Goal: Task Accomplishment & Management: Complete application form

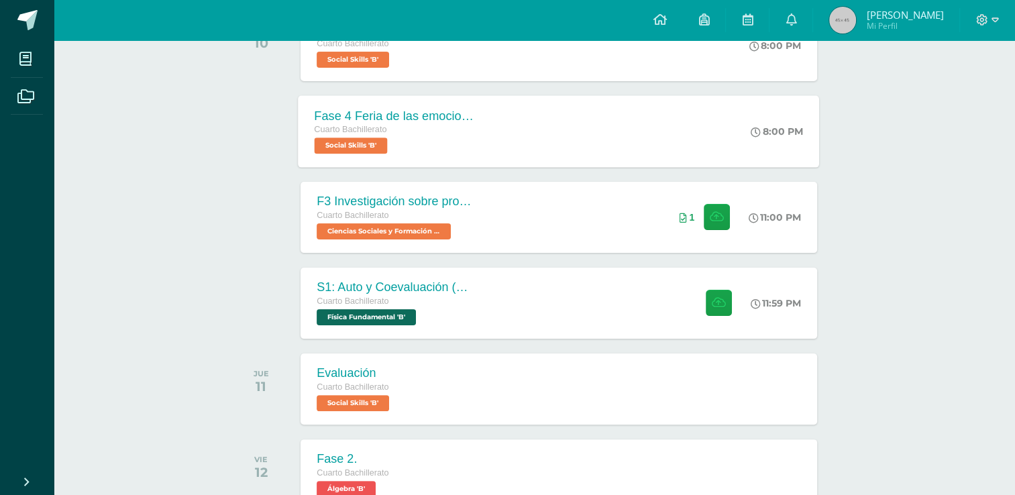
scroll to position [258, 0]
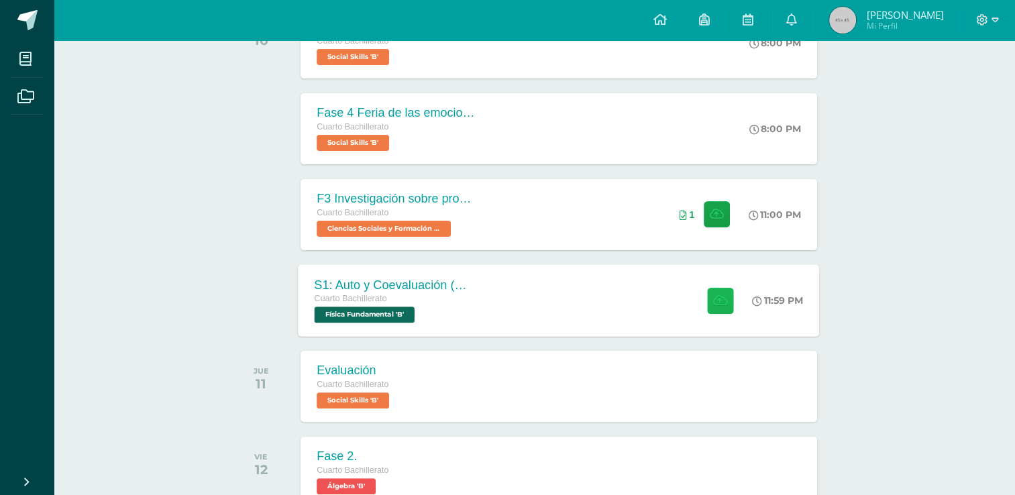
click at [714, 305] on icon at bounding box center [720, 299] width 14 height 11
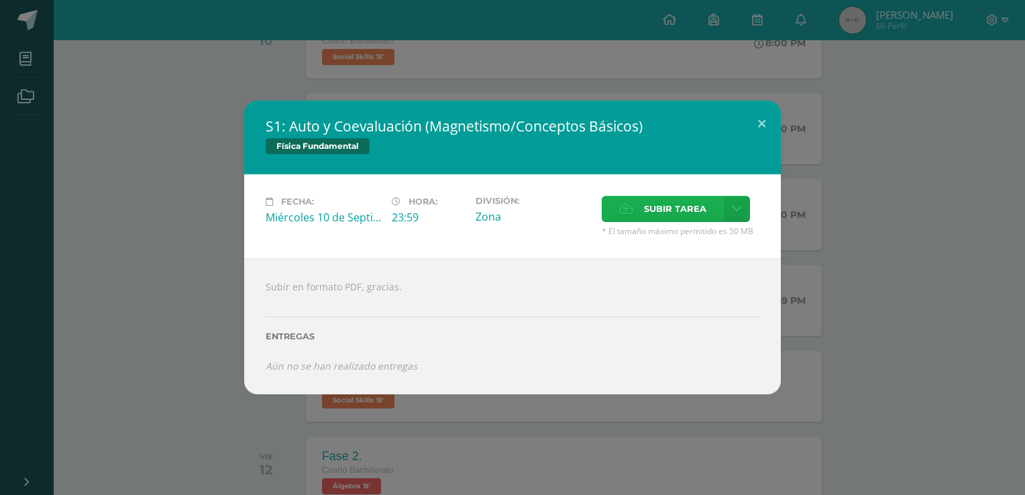
click at [675, 203] on span "Subir tarea" at bounding box center [675, 209] width 62 height 25
click at [0, 0] on input "Subir tarea" at bounding box center [0, 0] width 0 height 0
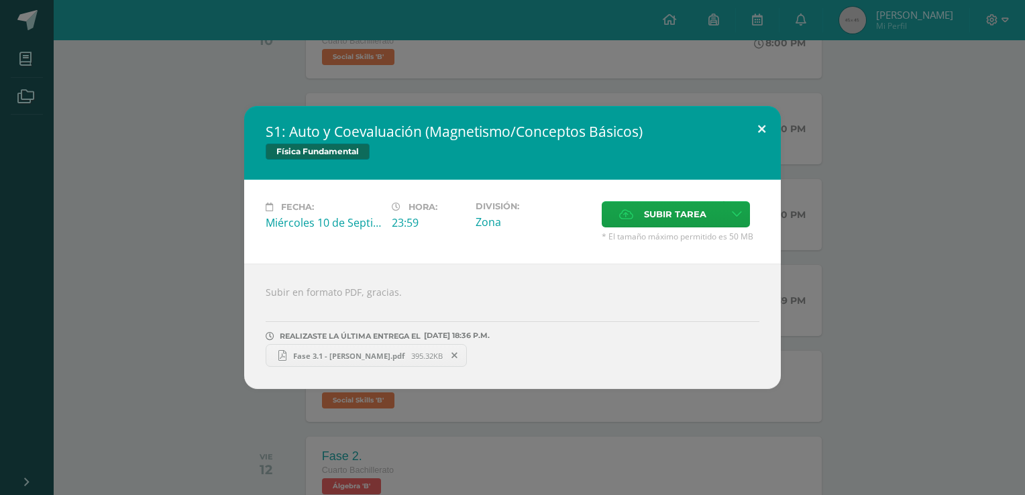
click at [766, 130] on button at bounding box center [761, 129] width 38 height 46
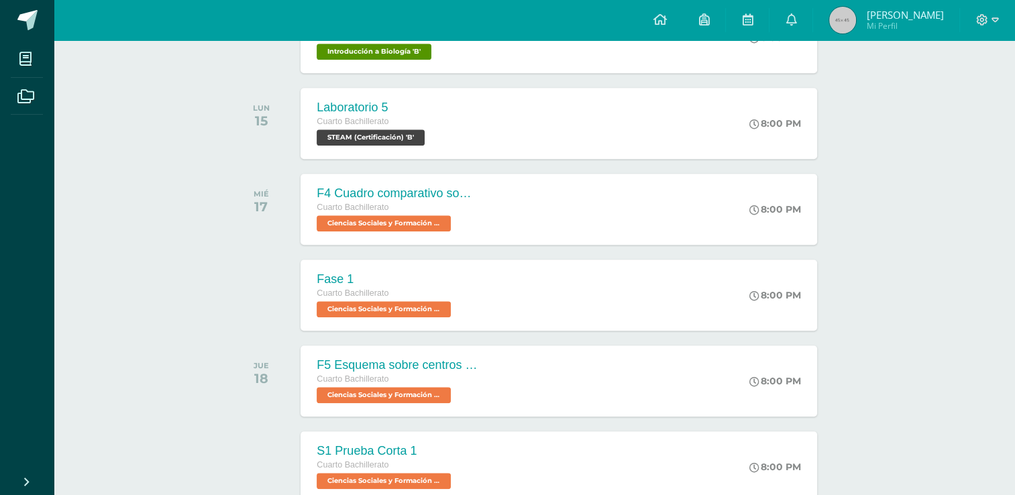
scroll to position [1219, 0]
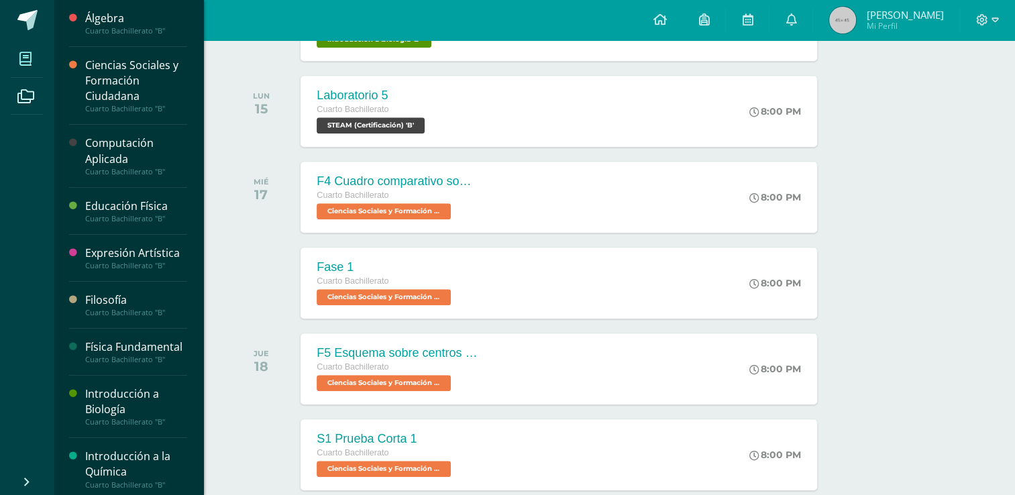
click at [24, 49] on span at bounding box center [26, 59] width 30 height 30
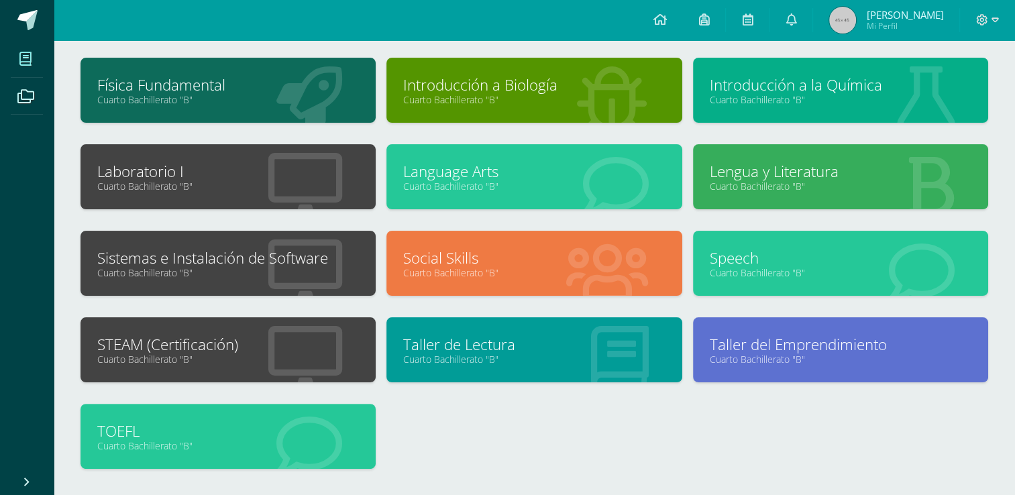
scroll to position [280, 0]
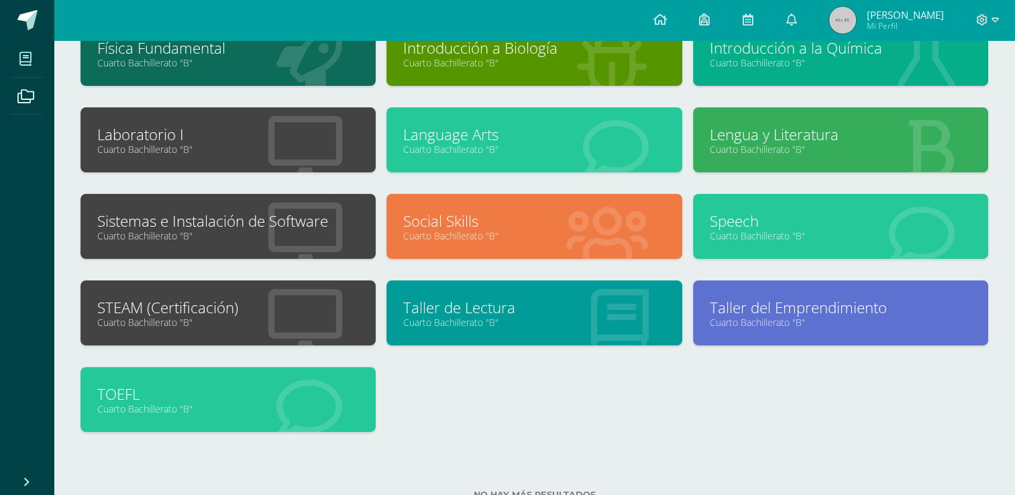
click at [279, 235] on link "Cuarto Bachillerato "B"" at bounding box center [228, 235] width 262 height 13
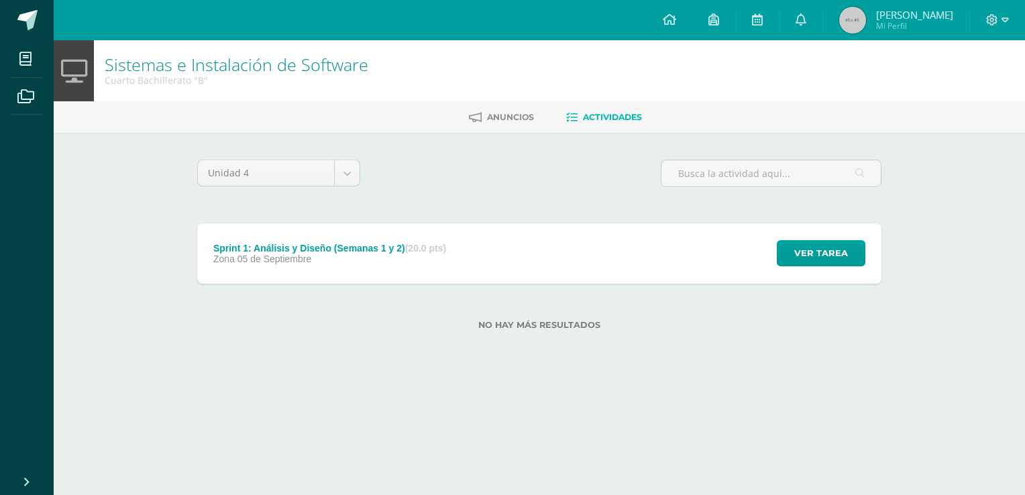
click at [357, 270] on div "Sprint 1: Análisis y Diseño (Semanas 1 y 2) (20.0 pts) Zona [DATE][GEOGRAPHIC_D…" at bounding box center [329, 253] width 265 height 60
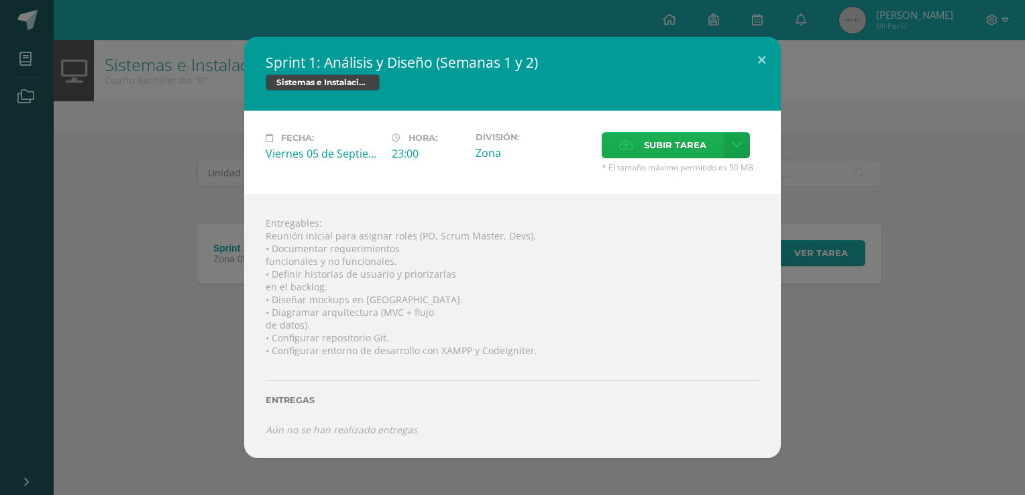
click at [669, 141] on span "Subir tarea" at bounding box center [675, 145] width 62 height 25
click at [0, 0] on input "Subir tarea" at bounding box center [0, 0] width 0 height 0
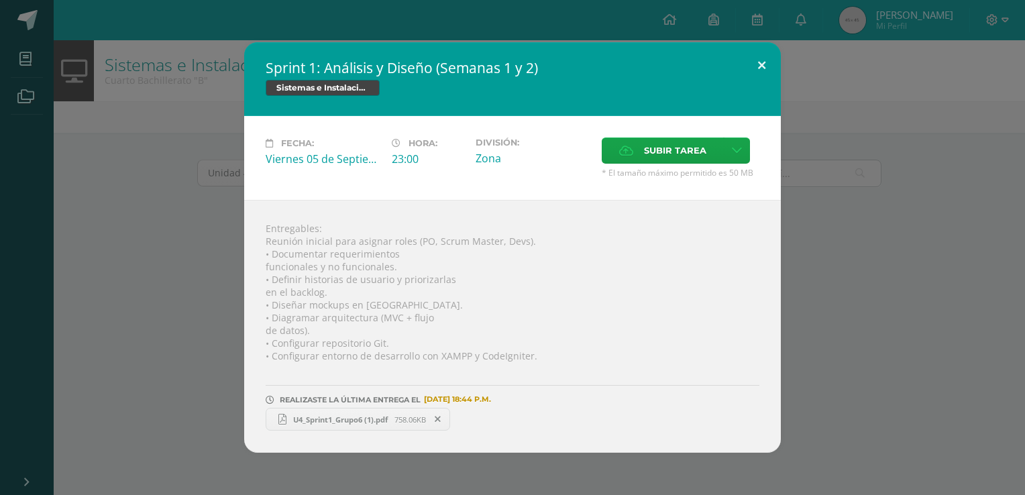
click at [767, 56] on button at bounding box center [761, 65] width 38 height 46
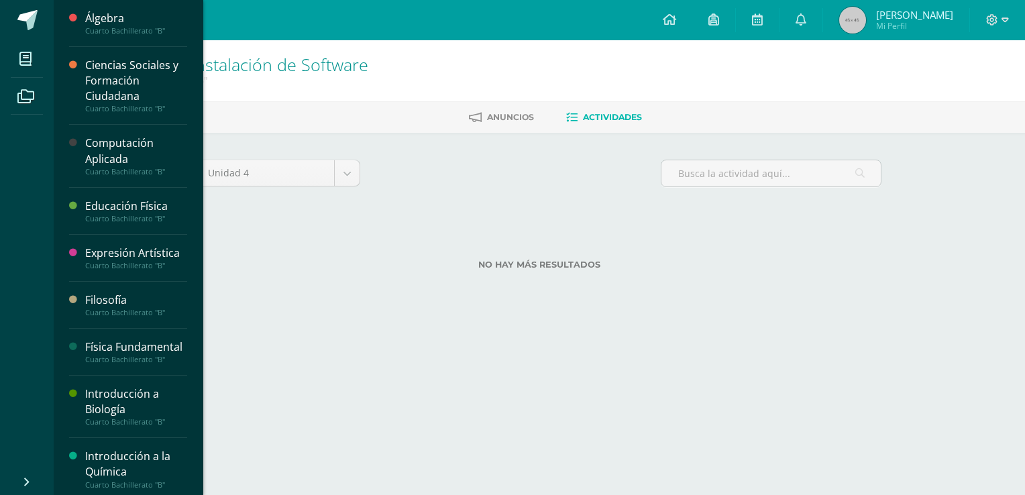
click at [130, 156] on div "Computación Aplicada" at bounding box center [136, 150] width 102 height 31
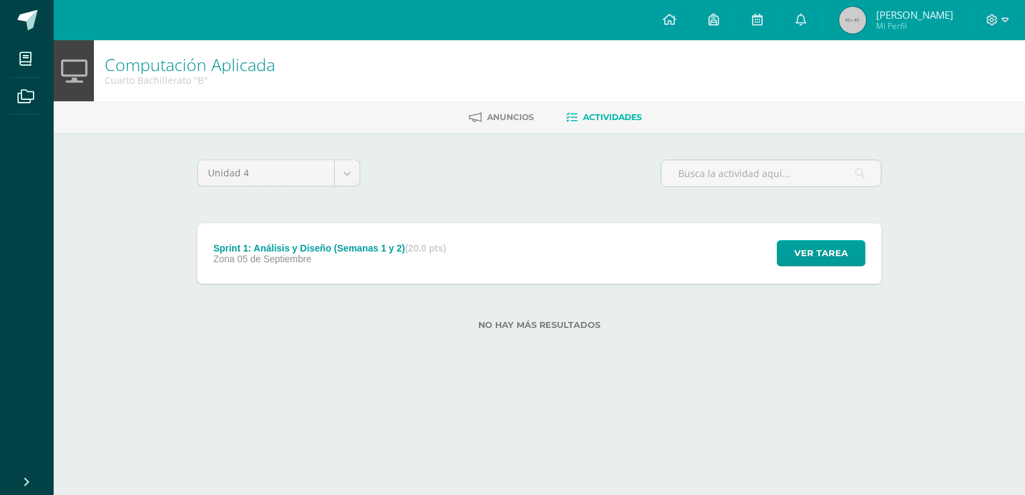
click at [299, 273] on div "Sprint 1: Análisis y Diseño (Semanas 1 y 2) (20.0 pts) Zona [DATE][GEOGRAPHIC_D…" at bounding box center [329, 253] width 265 height 60
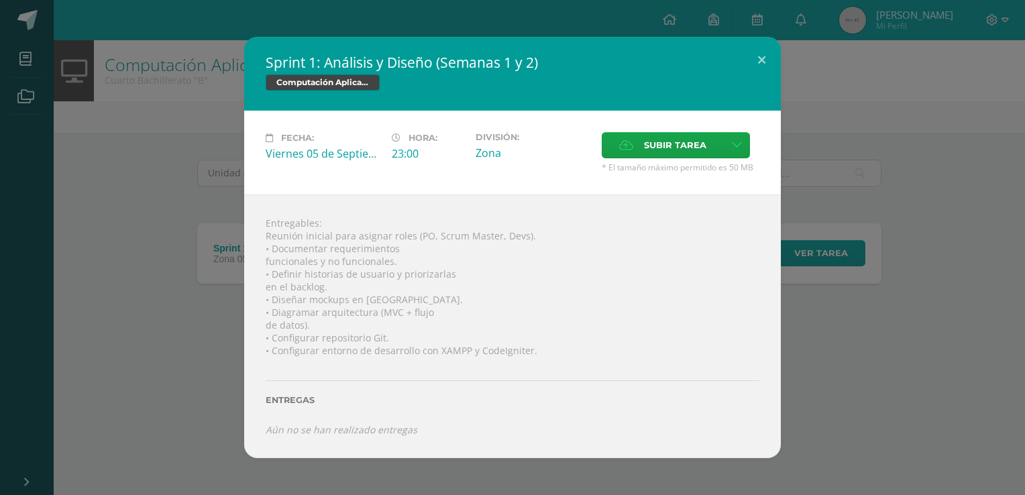
click at [98, 131] on div "Sprint 1: Análisis y Diseño (Semanas 1 y 2) Computación Aplicada Fecha: Viernes…" at bounding box center [512, 247] width 1014 height 421
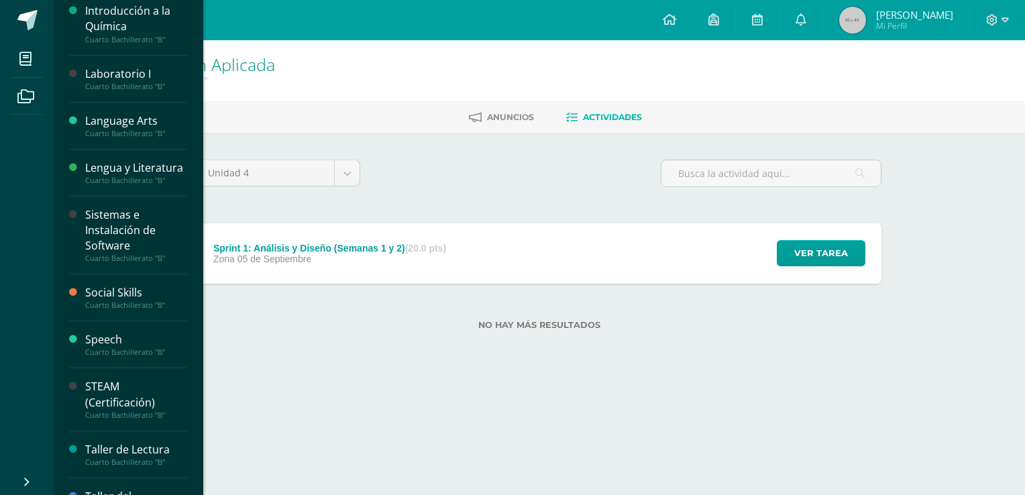
scroll to position [445, 0]
click at [113, 91] on div "Cuarto Bachillerato "B"" at bounding box center [136, 86] width 102 height 9
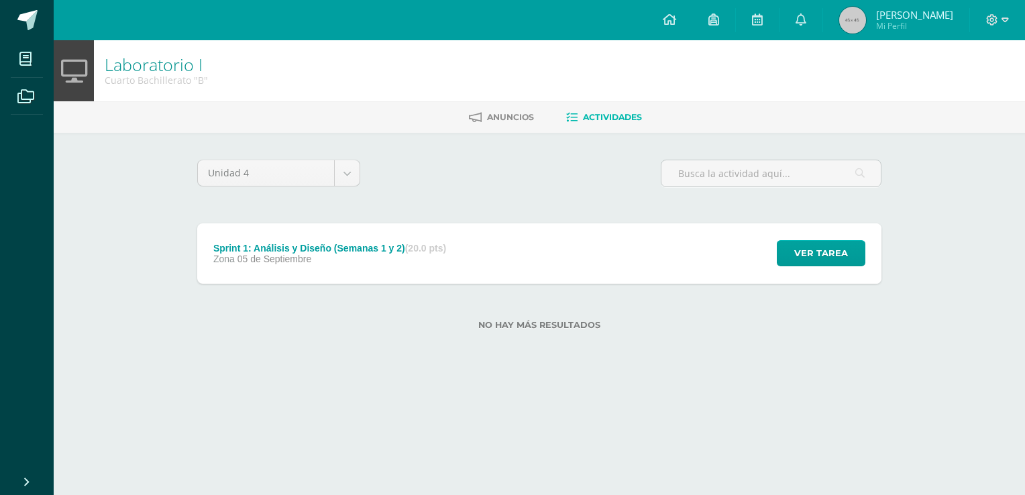
click at [309, 266] on div "Sprint 1: Análisis y Diseño (Semanas 1 y 2) (20.0 pts) Zona 05 de Septiembre" at bounding box center [329, 253] width 265 height 60
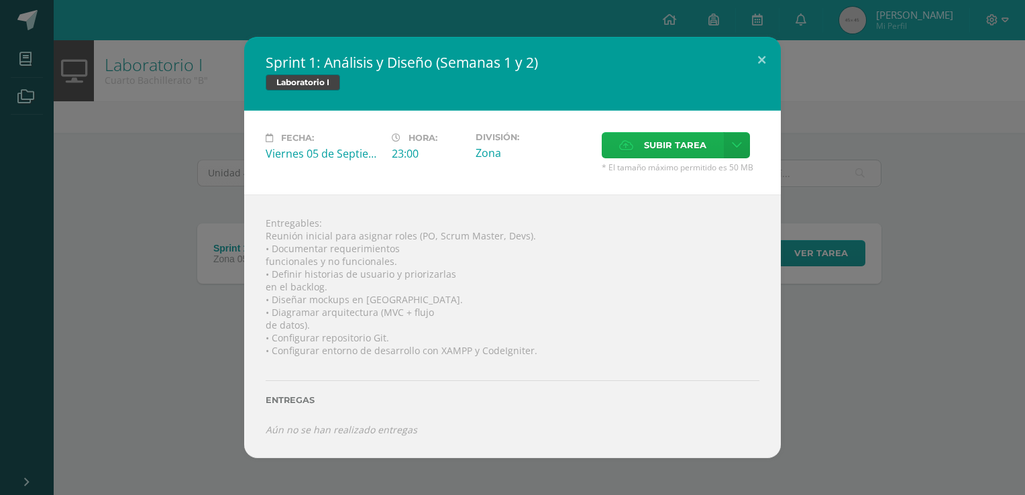
click at [664, 144] on span "Subir tarea" at bounding box center [675, 145] width 62 height 25
click at [0, 0] on input "Subir tarea" at bounding box center [0, 0] width 0 height 0
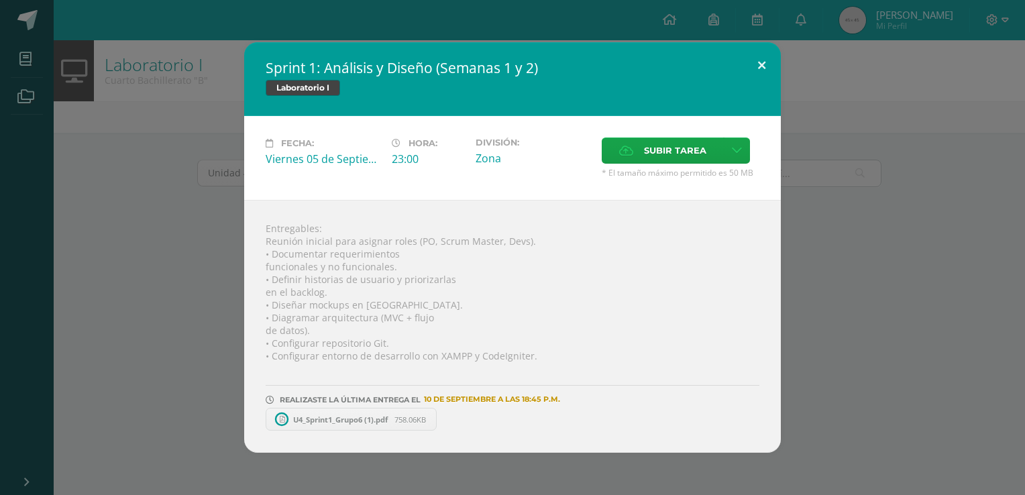
click at [758, 66] on button at bounding box center [761, 65] width 38 height 46
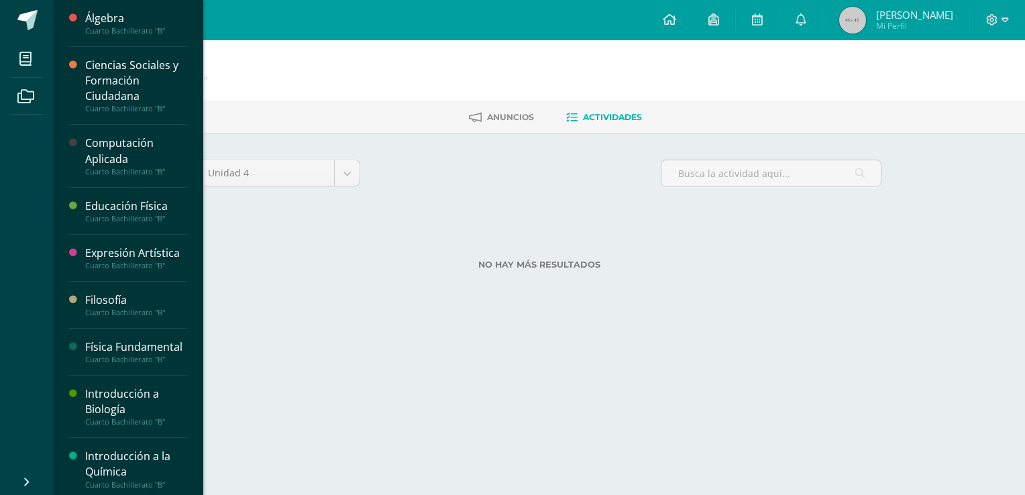
click at [121, 167] on div "Cuarto Bachillerato "B"" at bounding box center [136, 171] width 102 height 9
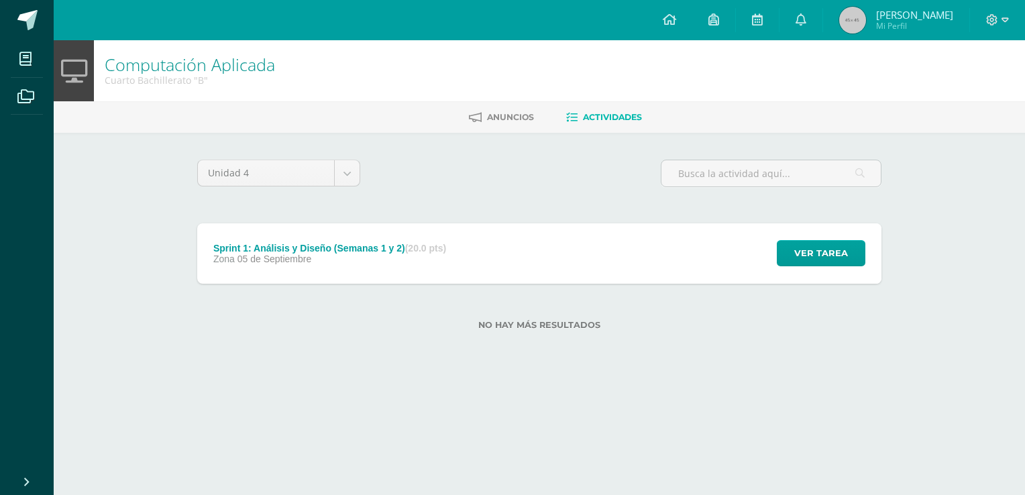
click at [507, 261] on div "Sprint 1: Análisis y Diseño (Semanas 1 y 2) (20.0 pts) Zona 05 de Septiembre Ve…" at bounding box center [539, 253] width 684 height 60
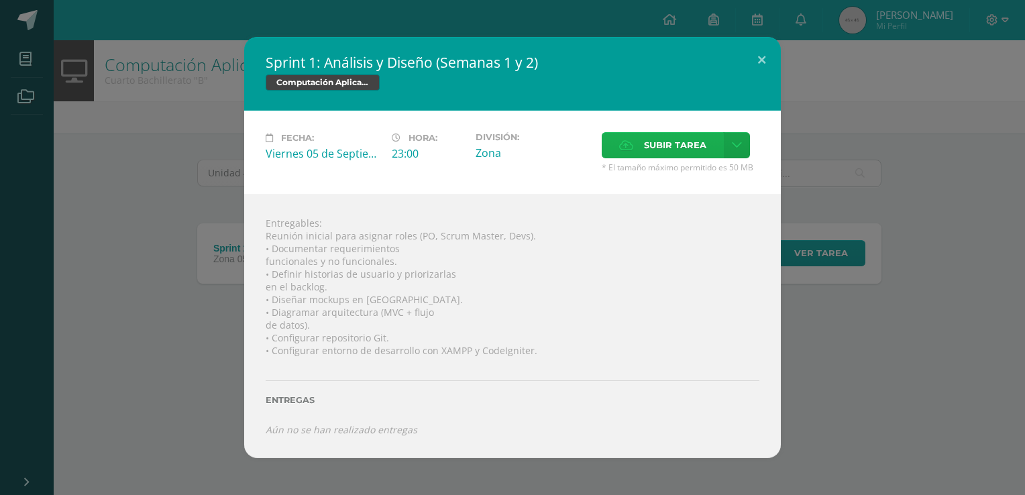
click at [632, 135] on label "Subir tarea" at bounding box center [663, 145] width 122 height 26
click at [0, 0] on input "Subir tarea" at bounding box center [0, 0] width 0 height 0
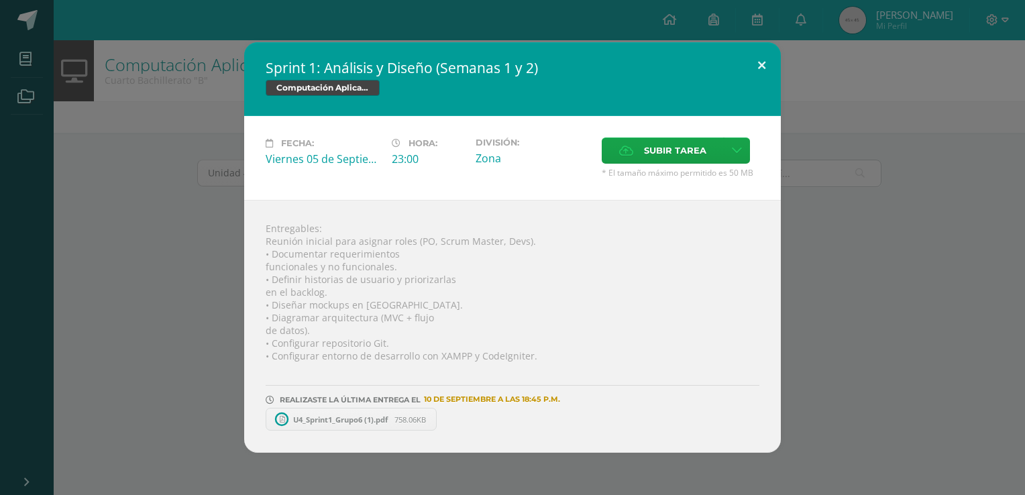
click at [767, 66] on button at bounding box center [761, 65] width 38 height 46
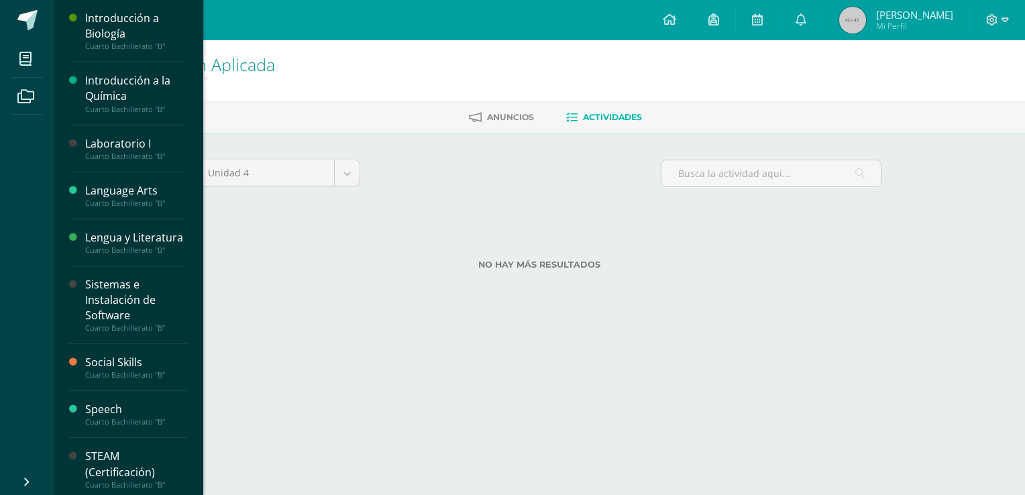
scroll to position [566, 0]
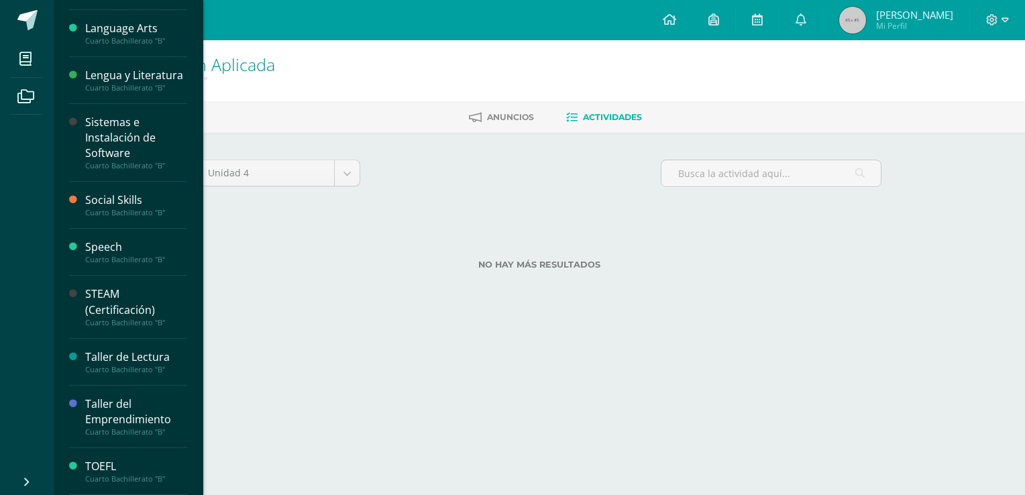
click at [99, 256] on div "Cuarto Bachillerato "B"" at bounding box center [136, 259] width 102 height 9
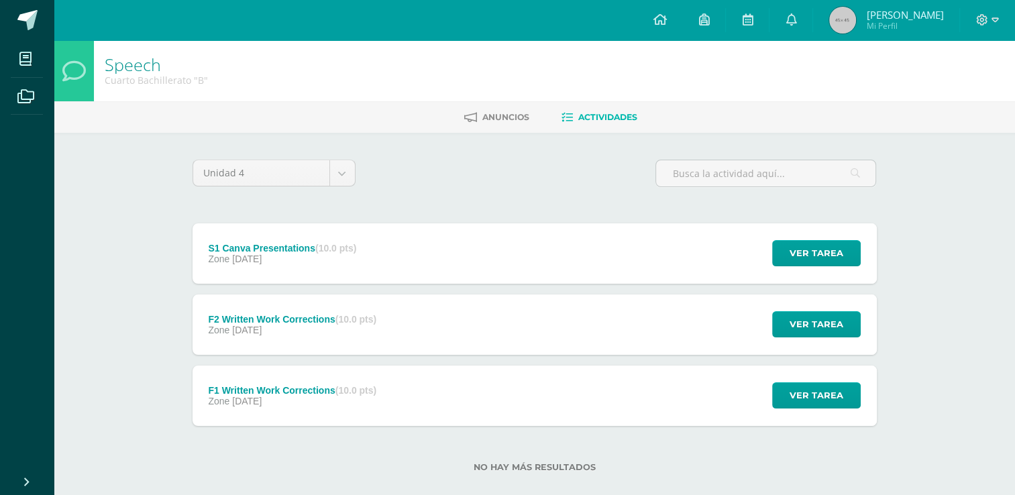
click at [309, 258] on div "Zone [DATE]" at bounding box center [282, 259] width 148 height 11
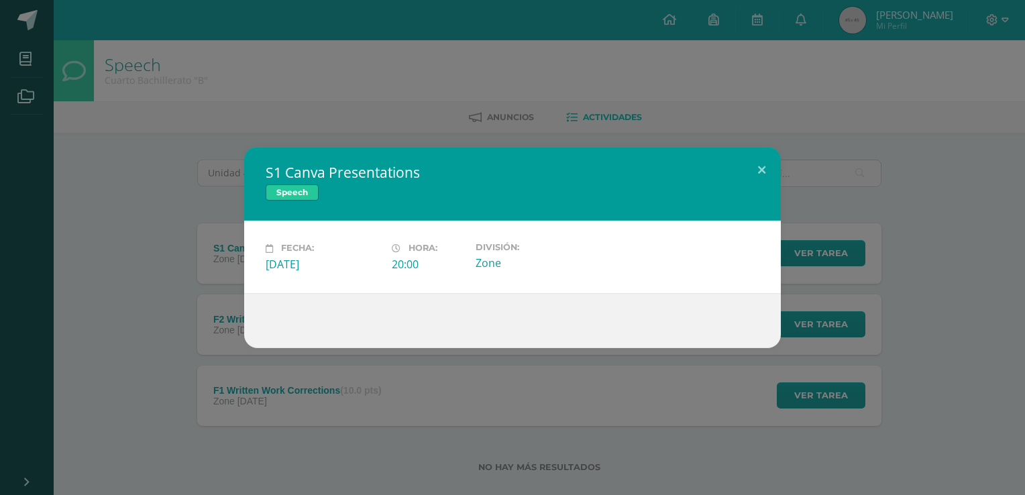
click at [235, 333] on div "S1 Canva Presentations Speech Fecha: [DATE] Hora: 20:00 División: Zone" at bounding box center [512, 247] width 1014 height 201
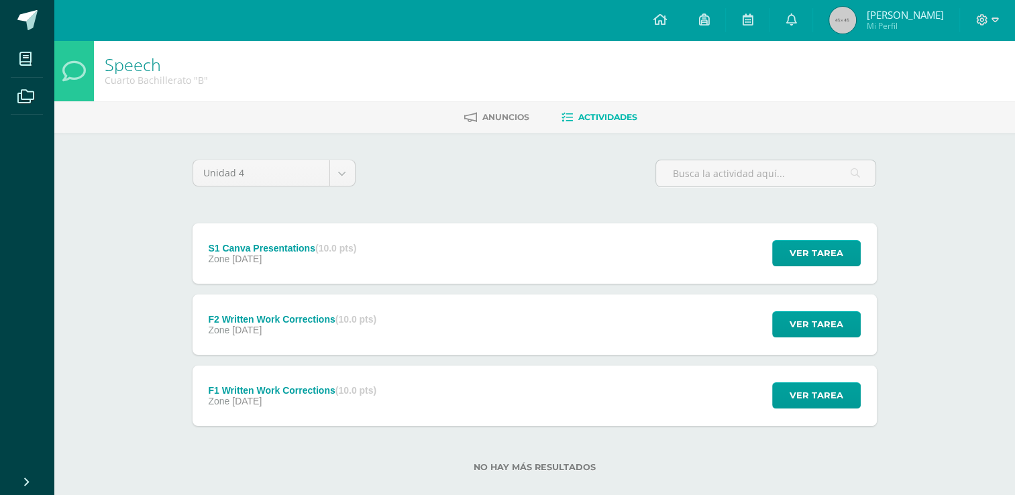
click at [227, 331] on span "Zone" at bounding box center [218, 330] width 21 height 11
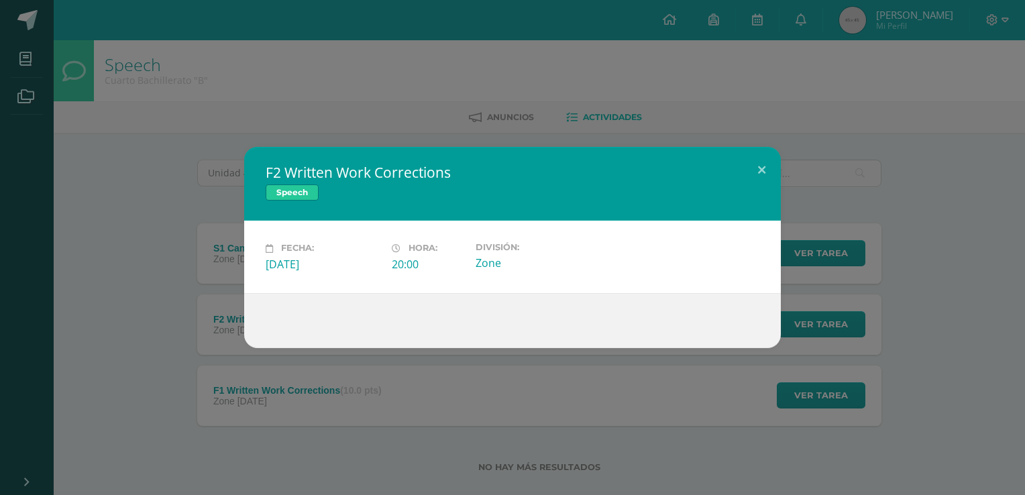
click at [194, 329] on div "F2 Written Work Corrections Speech Fecha: [DATE] Hora: 20:00 División:" at bounding box center [512, 247] width 1014 height 201
